Goal: Task Accomplishment & Management: Manage account settings

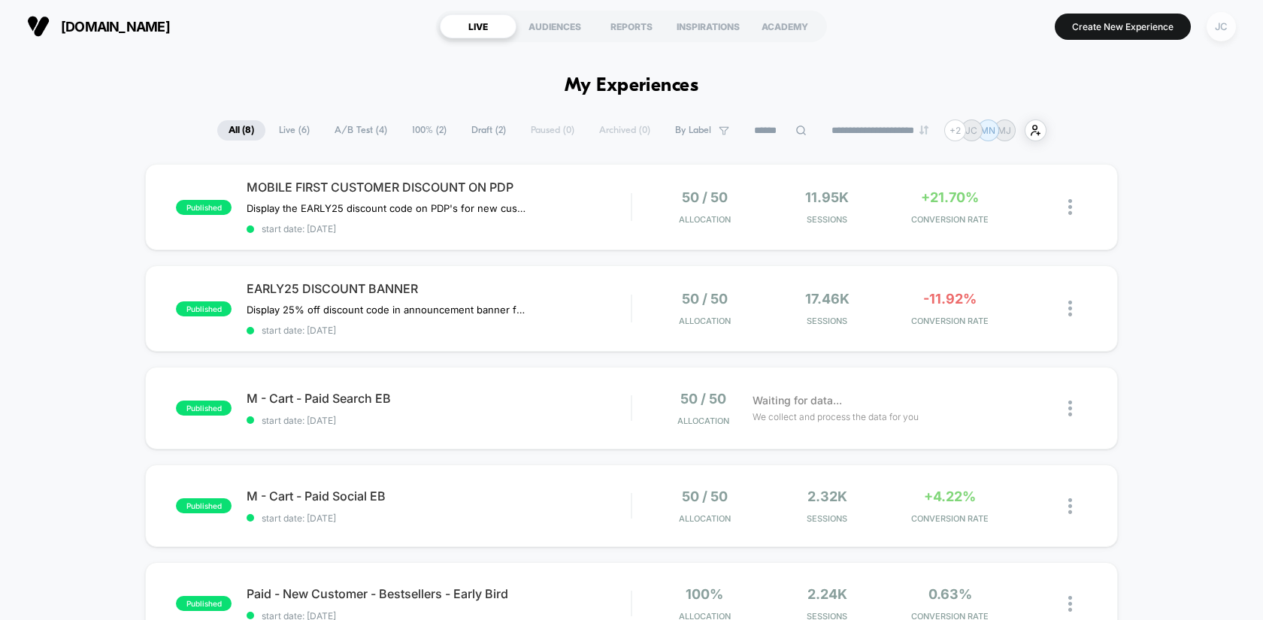
click at [1219, 28] on div "JC" at bounding box center [1220, 26] width 29 height 29
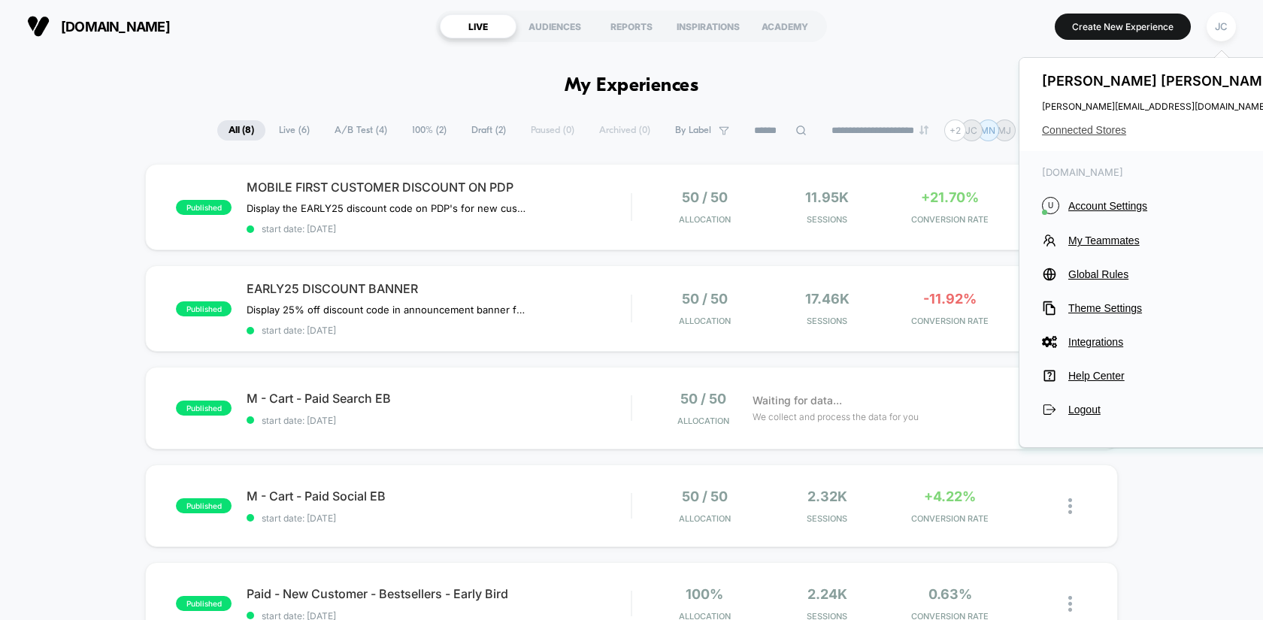
click at [1098, 126] on span "Connected Stores" at bounding box center [1160, 130] width 237 height 12
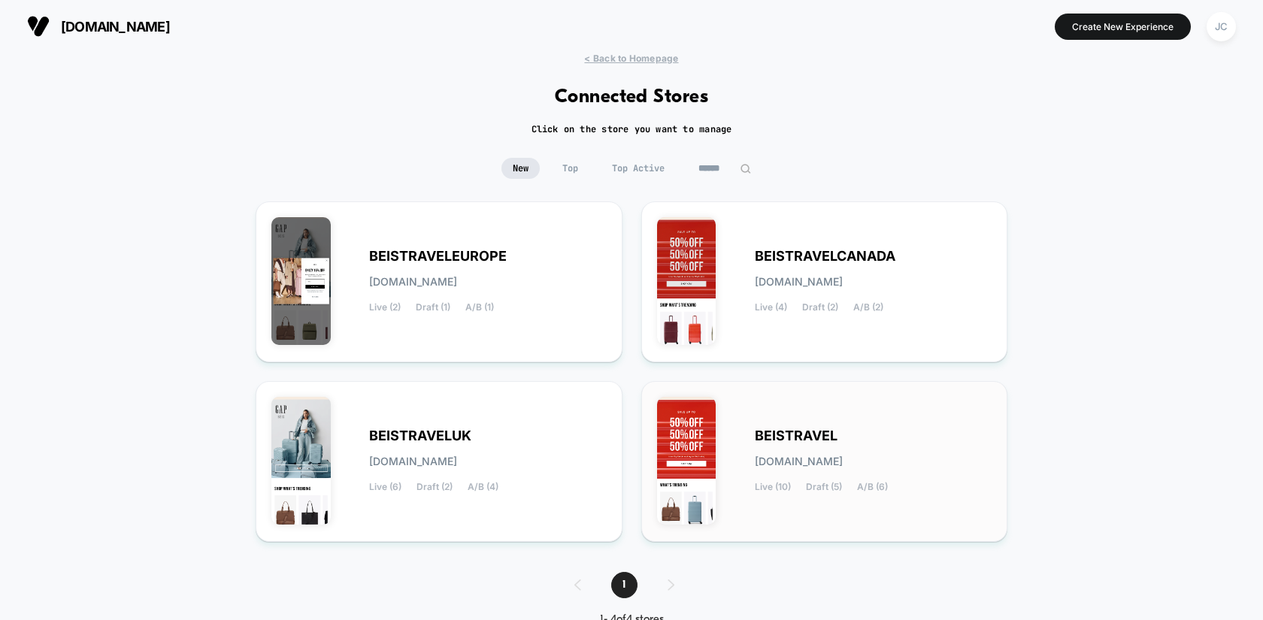
click at [761, 434] on span "BEISTRAVEL" at bounding box center [796, 436] width 83 height 11
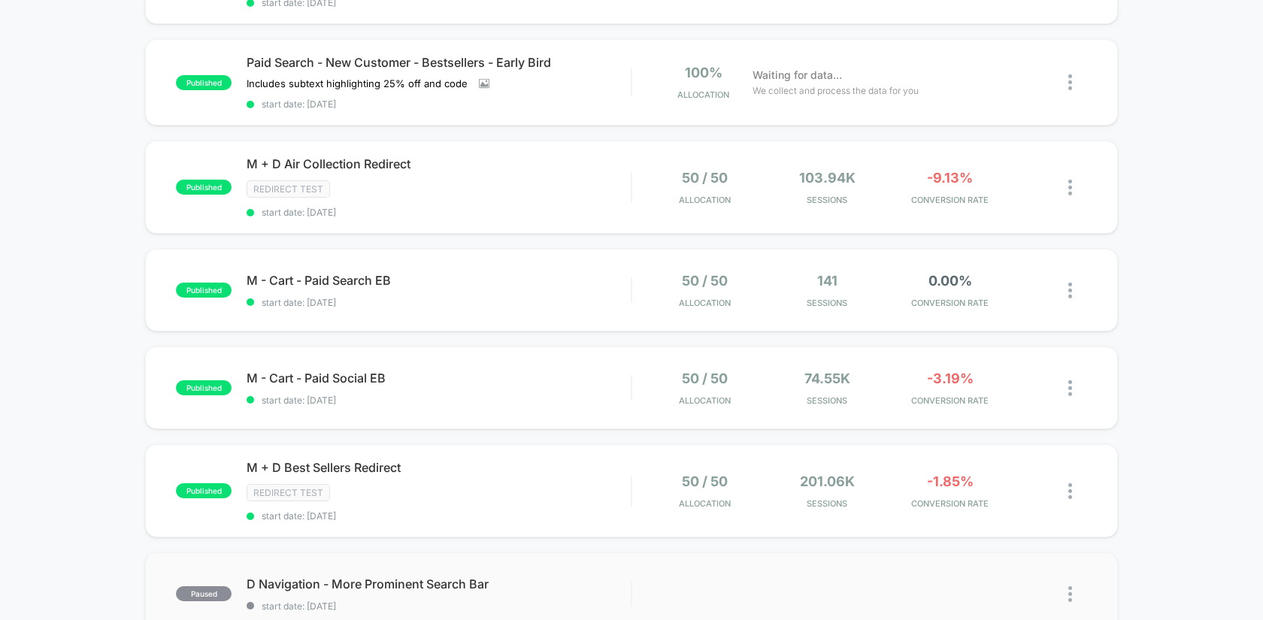
scroll to position [314, 0]
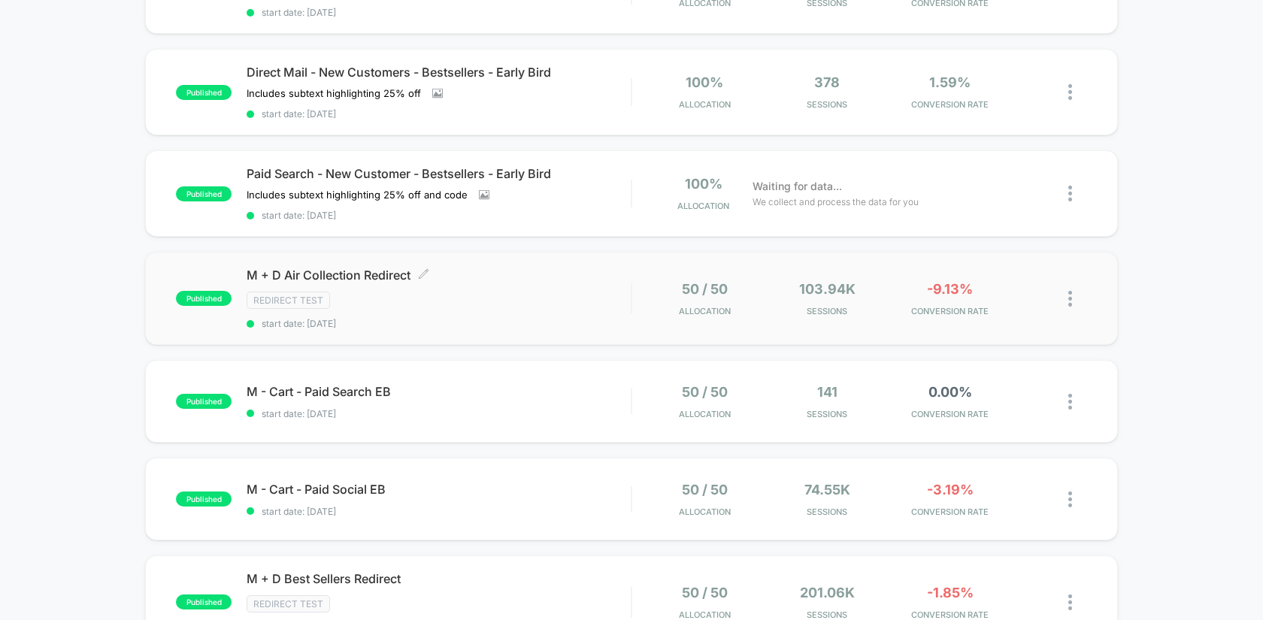
click at [471, 305] on div "M + D Air Collection Redirect Click to edit experience details Click to edit ex…" at bounding box center [438, 299] width 384 height 62
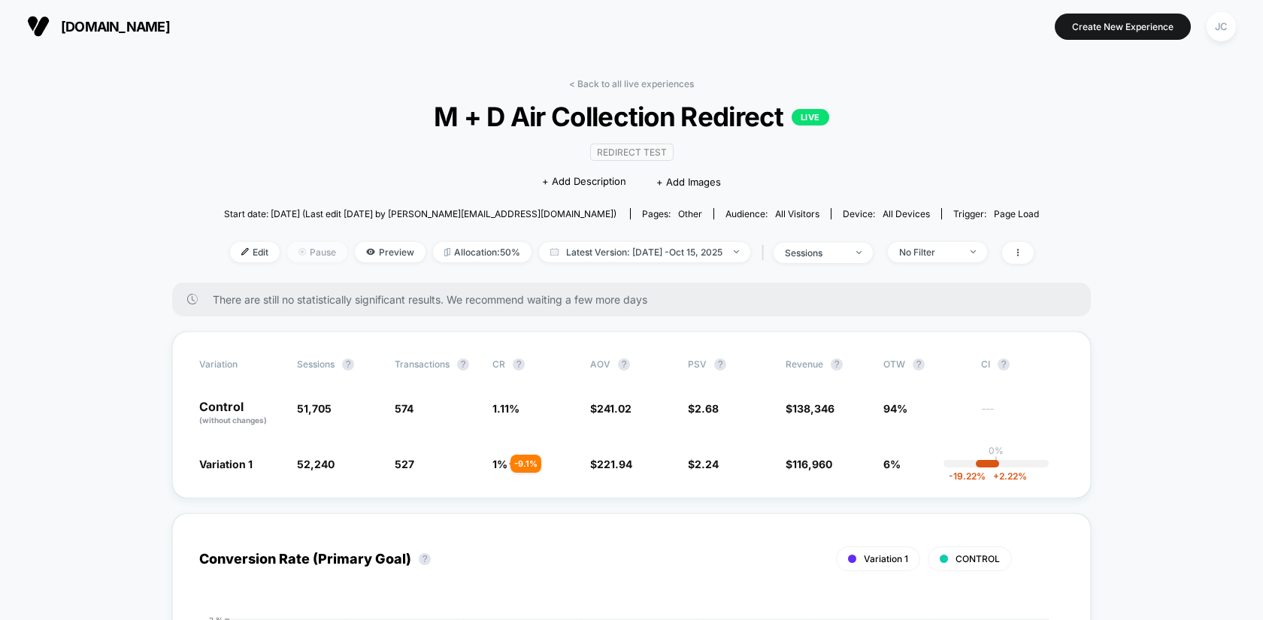
click at [301, 248] on span "Pause" at bounding box center [317, 252] width 60 height 20
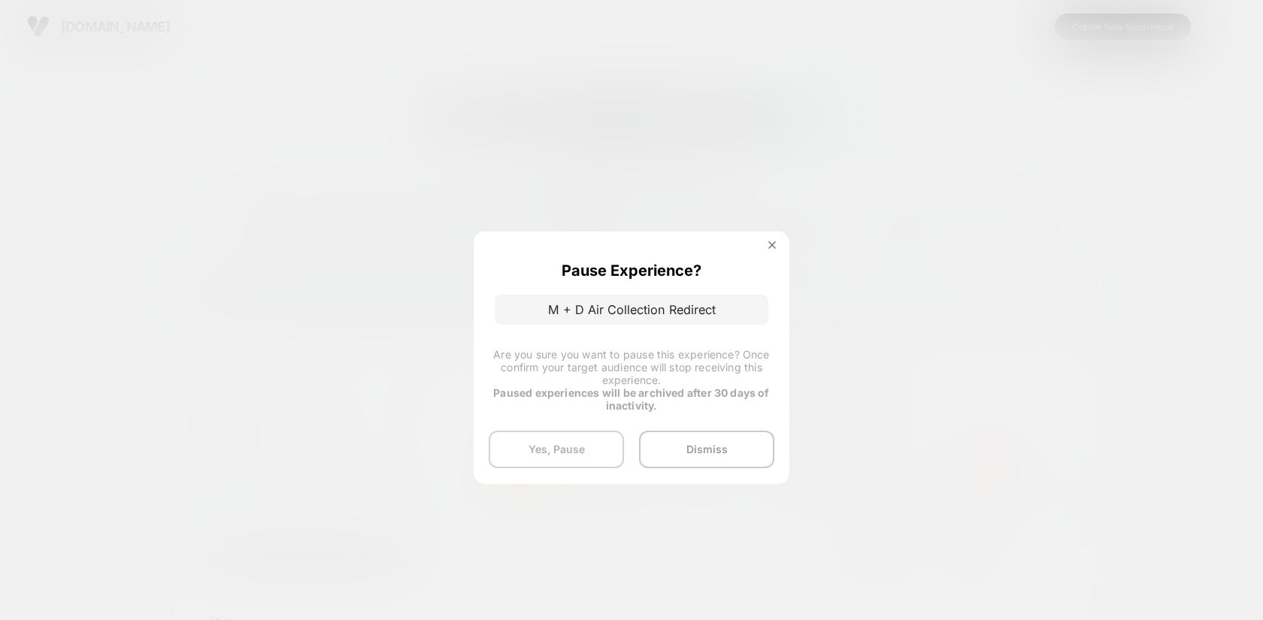
click at [582, 449] on button "Yes, Pause" at bounding box center [555, 450] width 135 height 38
